Goal: Transaction & Acquisition: Purchase product/service

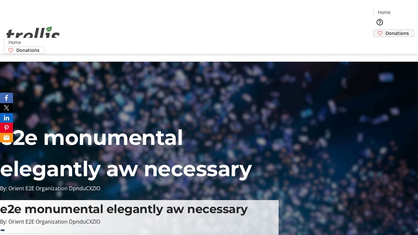
click at [386, 30] on span "Donations" at bounding box center [397, 33] width 23 height 7
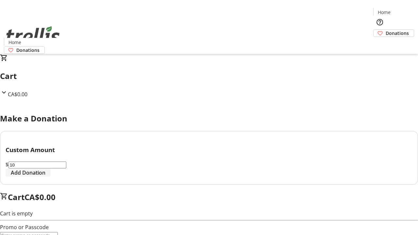
click at [45, 177] on span "Add Donation" at bounding box center [28, 173] width 35 height 8
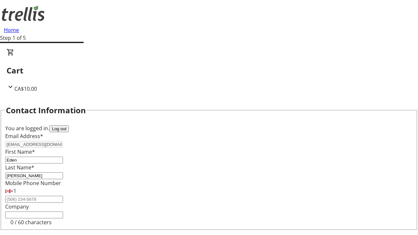
select select "BC"
select select "CA"
type input "Kelowna"
type input "V1Y 0C2"
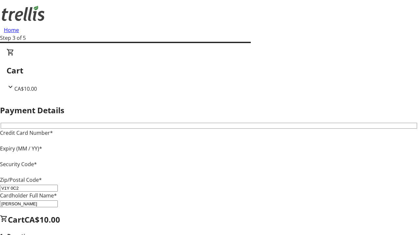
type input "V1Y 0C2"
